Goal: Navigation & Orientation: Find specific page/section

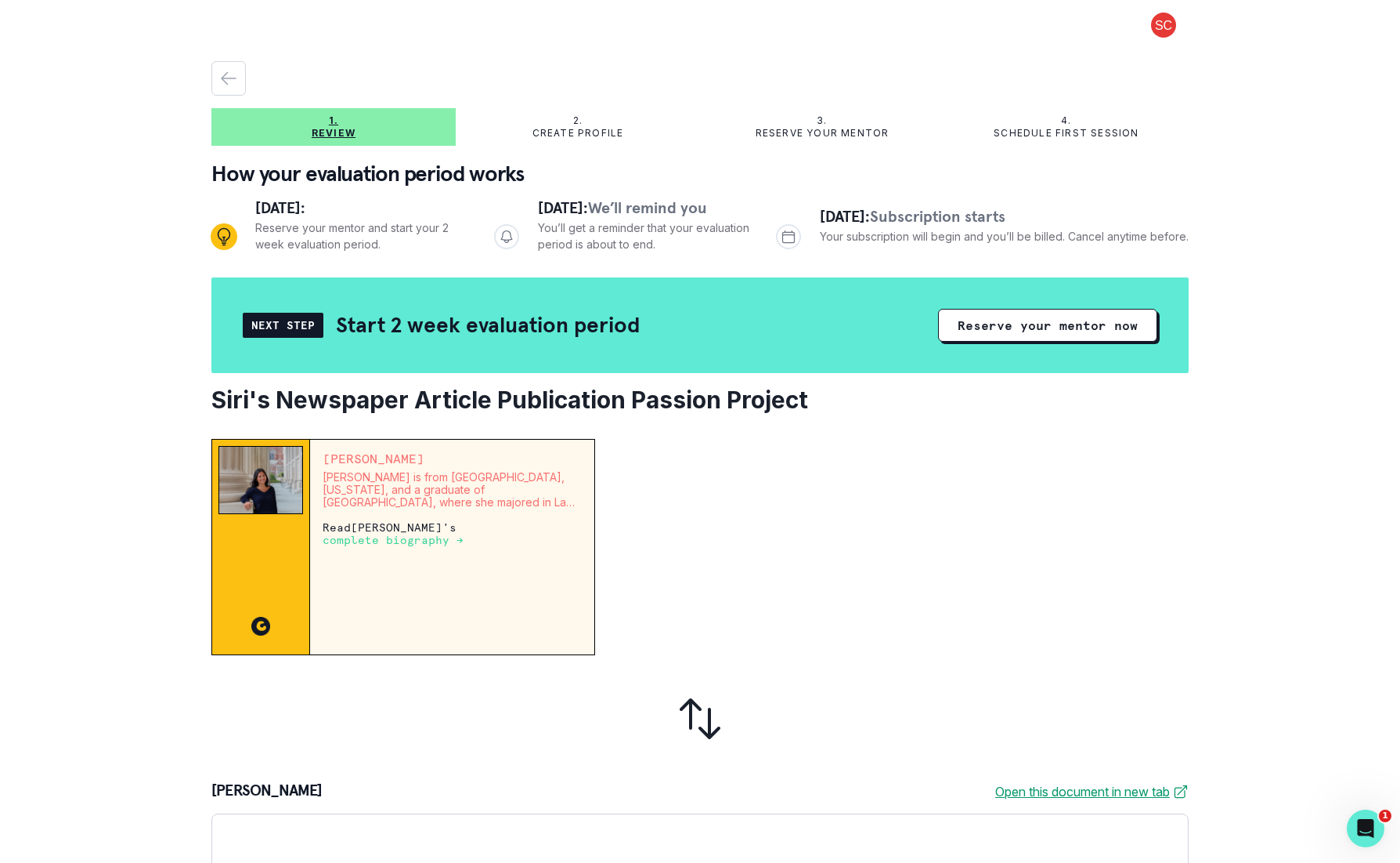
click at [225, 76] on icon "button" at bounding box center [228, 79] width 14 height 12
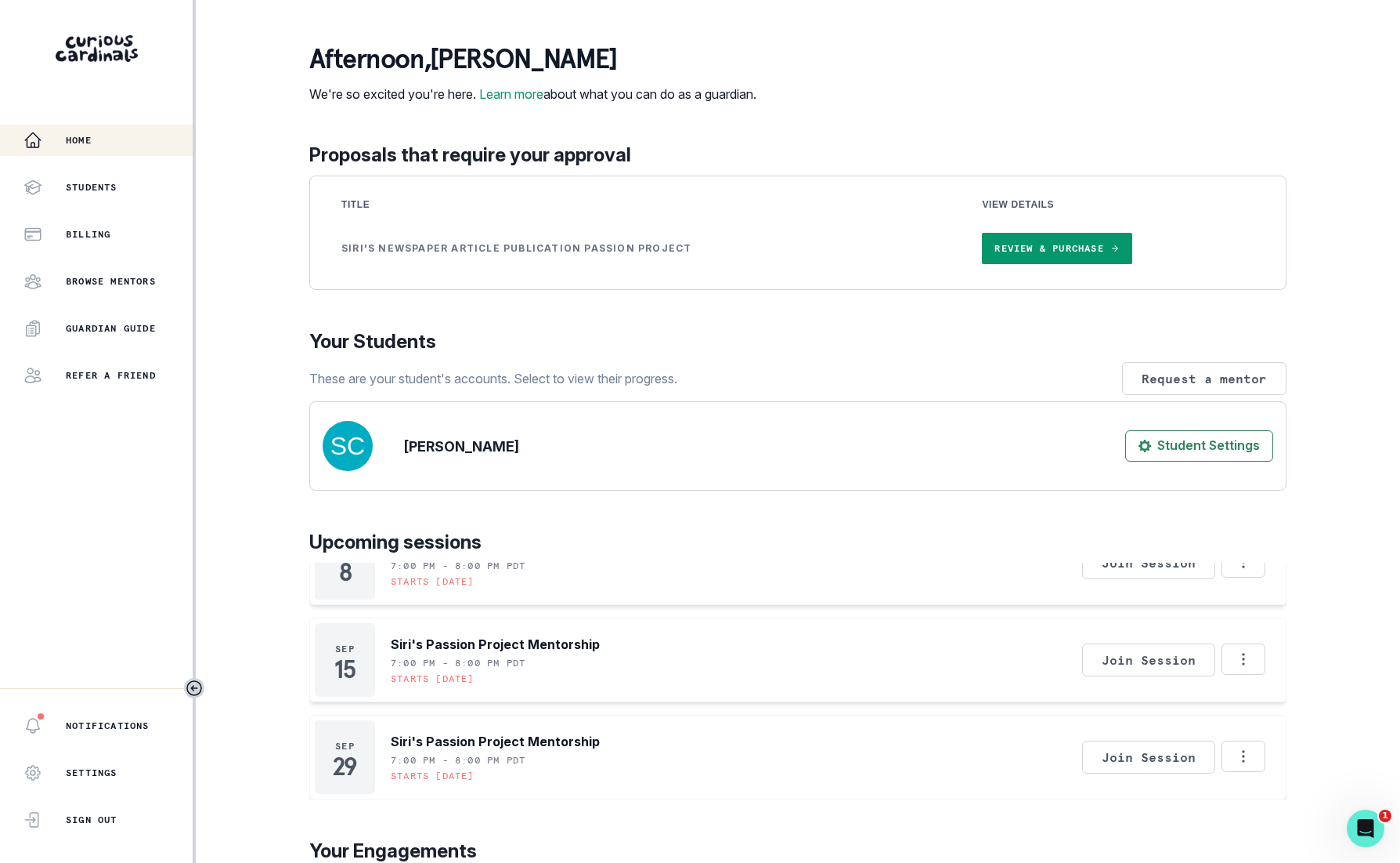
scroll to position [42, 0]
click at [96, 234] on p "Billing" at bounding box center [88, 234] width 45 height 12
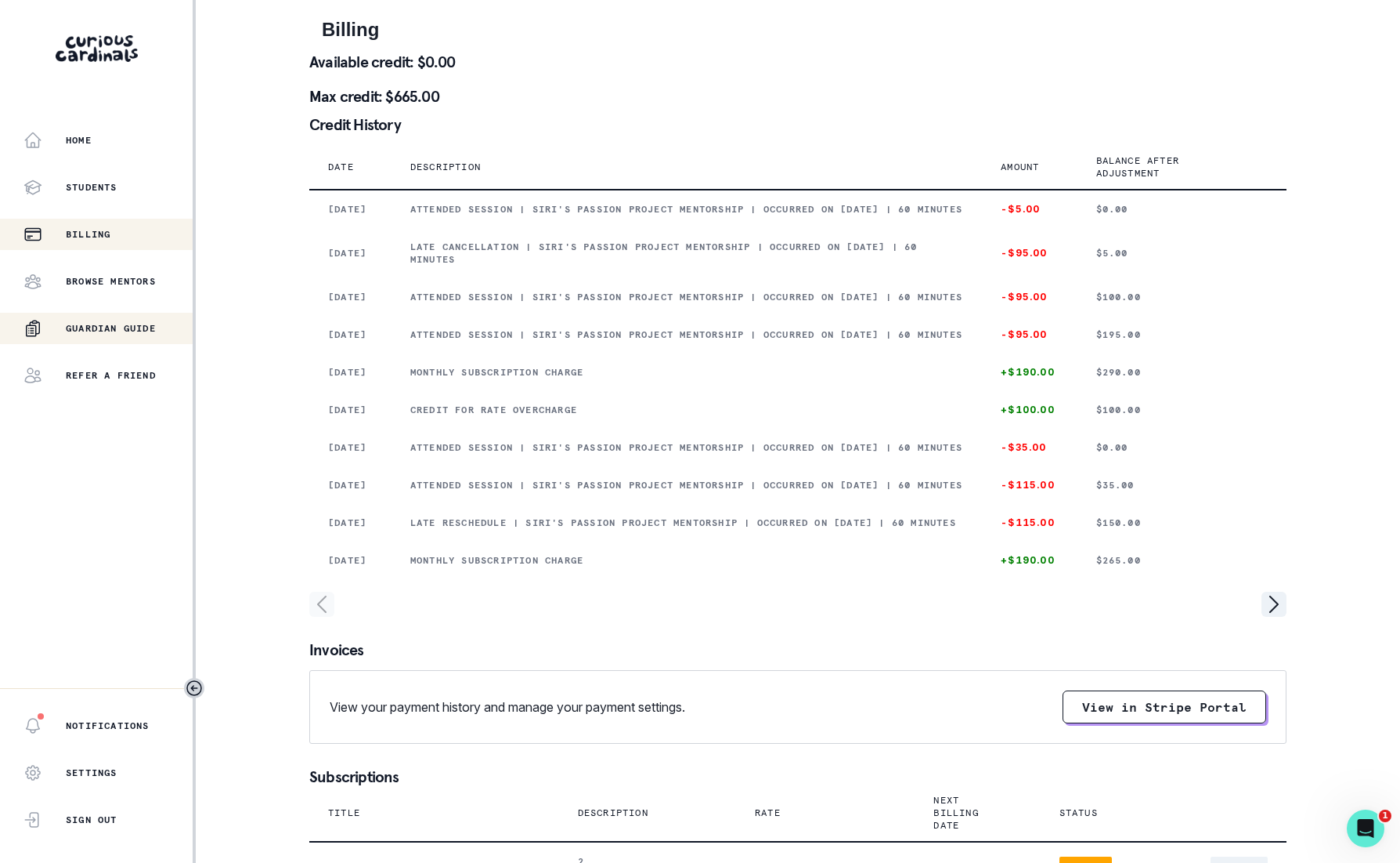
click at [127, 328] on p "Guardian Guide" at bounding box center [111, 328] width 90 height 12
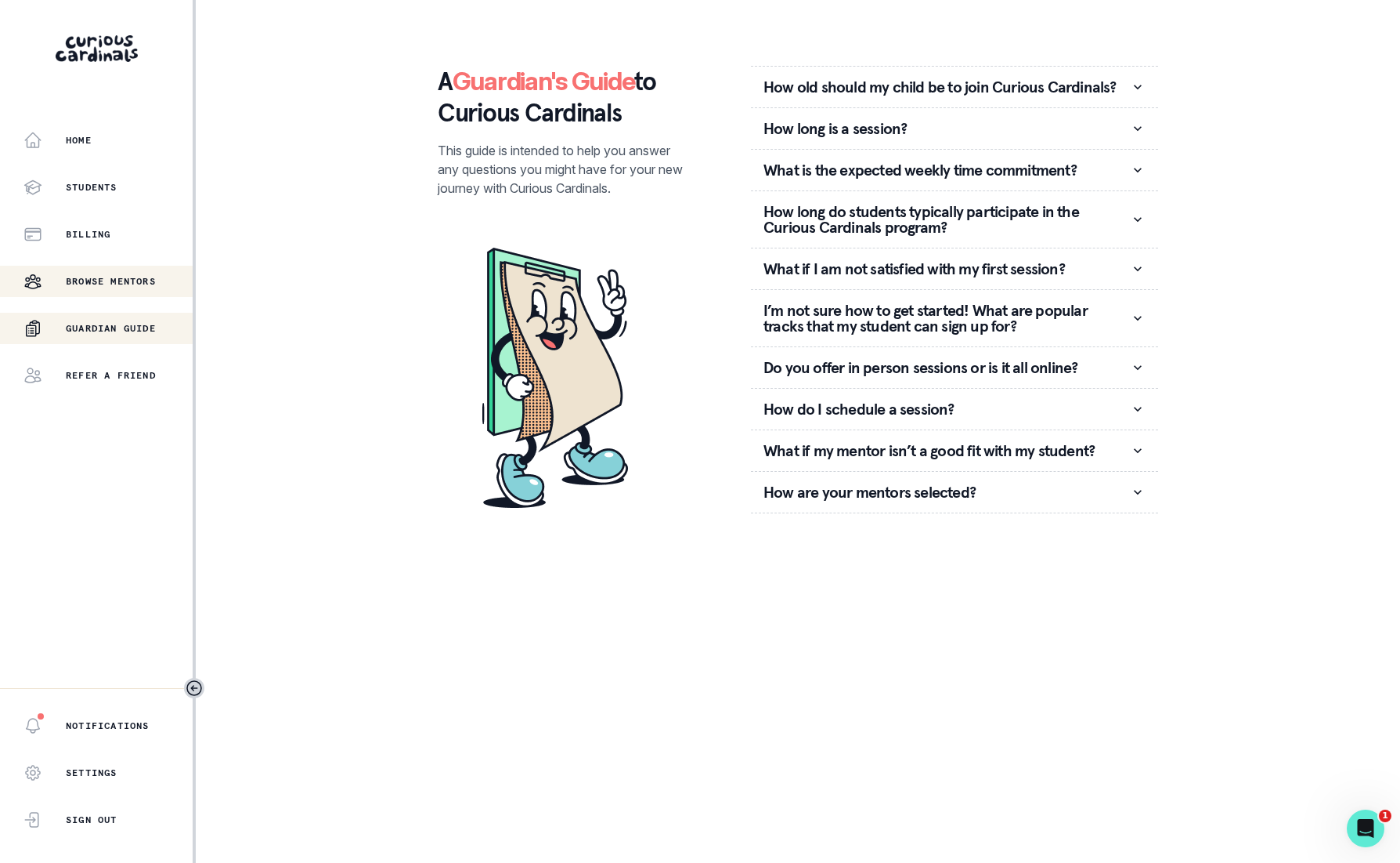
click at [123, 288] on div "Browse Mentors" at bounding box center [108, 281] width 169 height 19
